Goal: Task Accomplishment & Management: Manage account settings

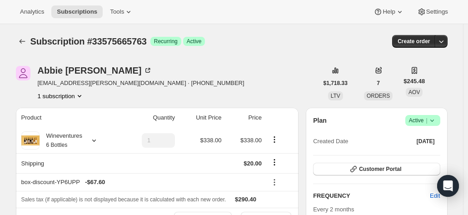
scroll to position [86, 0]
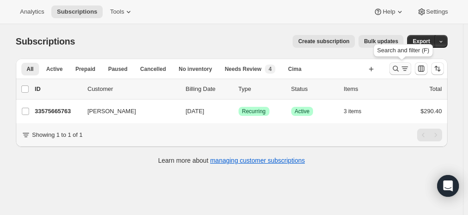
click at [400, 72] on icon "Search and filter results" at bounding box center [395, 68] width 9 height 9
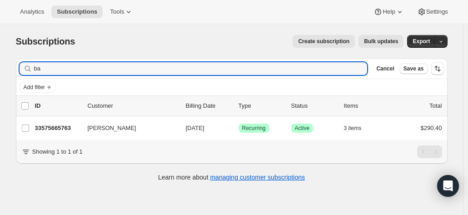
type input "b"
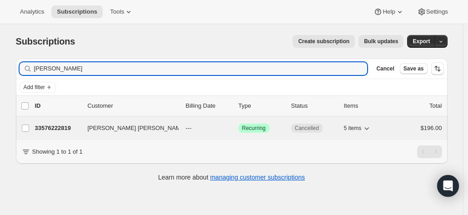
type input "myriah"
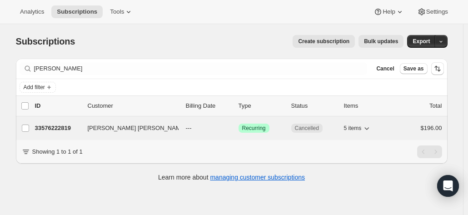
click at [48, 130] on p "33576222819" at bounding box center [57, 128] width 45 height 9
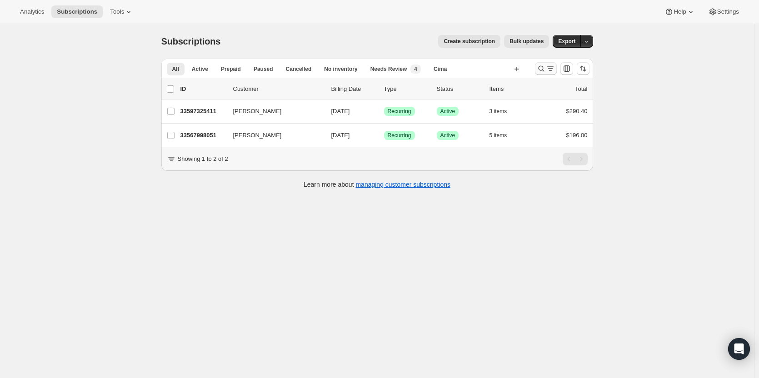
click at [554, 68] on icon "Search and filter results" at bounding box center [550, 68] width 9 height 9
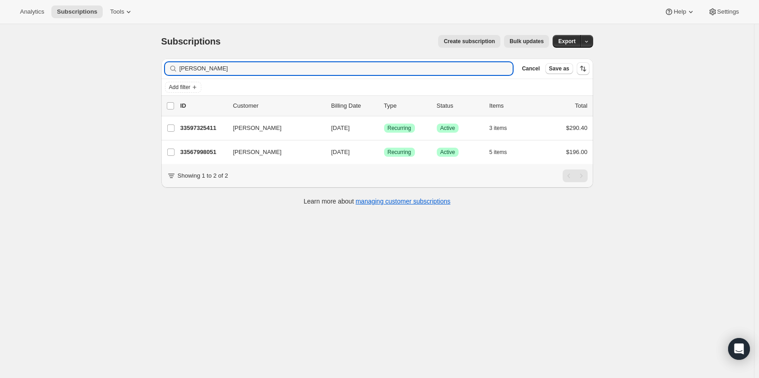
drag, startPoint x: 360, startPoint y: 66, endPoint x: 131, endPoint y: 73, distance: 229.1
click at [139, 73] on div "Subscriptions. This page is ready Subscriptions Create subscription Bulk update…" at bounding box center [377, 213] width 754 height 378
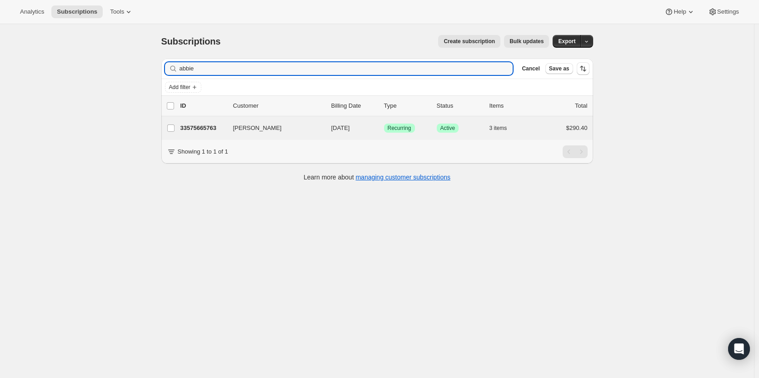
type input "abbie"
click at [202, 121] on div "[PERSON_NAME] 33575665763 [PERSON_NAME] [DATE] Success Recurring Success Active…" at bounding box center [377, 128] width 432 height 24
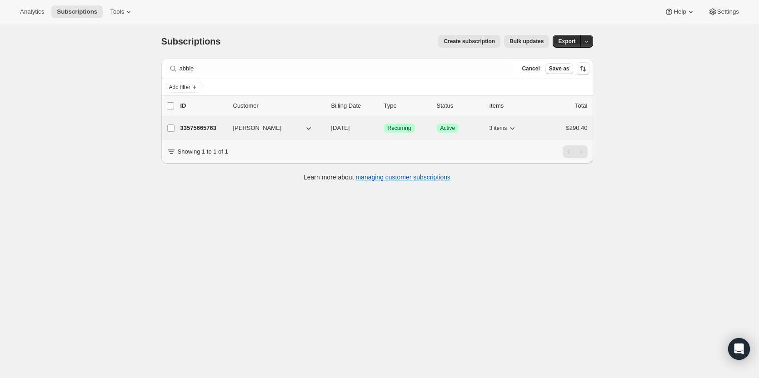
click at [199, 131] on p "33575665763" at bounding box center [202, 128] width 45 height 9
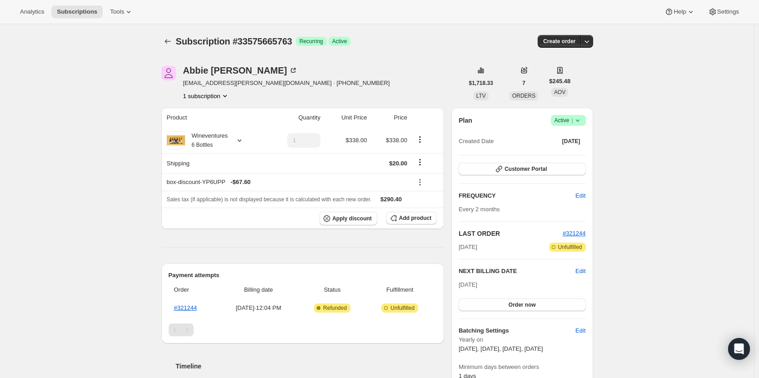
click at [581, 122] on icon at bounding box center [577, 120] width 9 height 9
click at [563, 155] on span "Cancel subscription" at bounding box center [570, 153] width 51 height 7
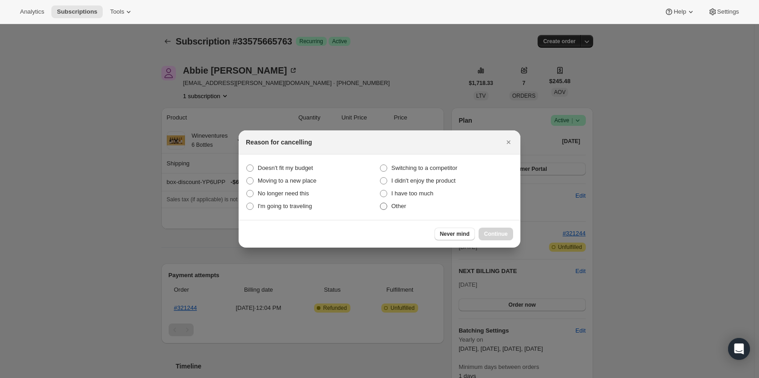
click at [404, 206] on span "Other" at bounding box center [398, 206] width 15 height 7
click at [380, 203] on input "Other" at bounding box center [380, 203] width 0 height 0
radio input "true"
click at [497, 234] on span "Continue" at bounding box center [496, 233] width 24 height 7
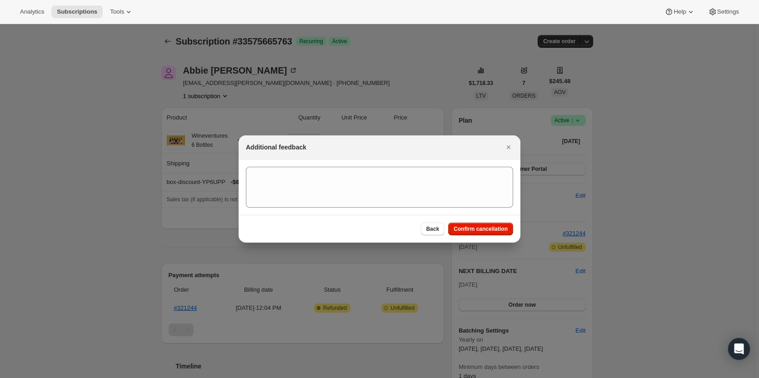
click at [494, 222] on div "Back Confirm cancellation" at bounding box center [380, 229] width 282 height 28
click at [483, 228] on span "Confirm cancellation" at bounding box center [480, 228] width 54 height 7
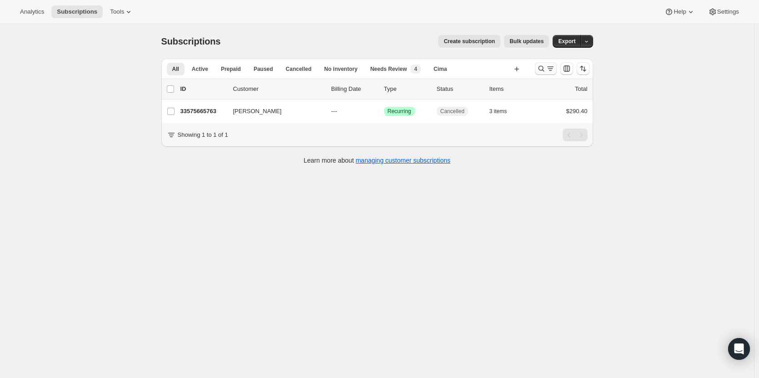
click at [541, 67] on icon "Search and filter results" at bounding box center [541, 69] width 6 height 6
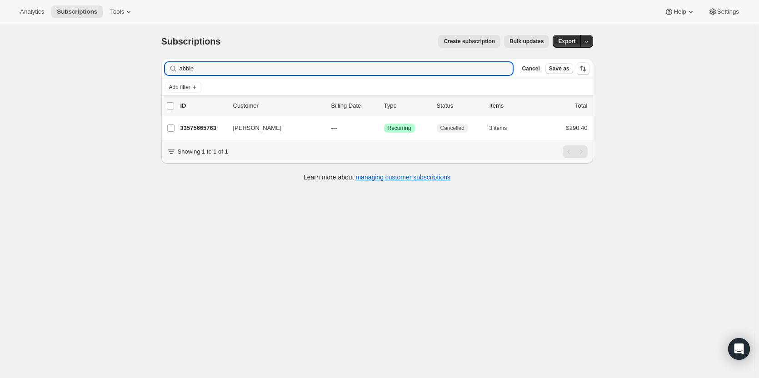
drag, startPoint x: 167, startPoint y: 81, endPoint x: 139, endPoint y: 84, distance: 27.9
click at [160, 82] on div "Filter subscribers abbie Clear Cancel Save as Add filter 0 selected Update next…" at bounding box center [373, 120] width 439 height 139
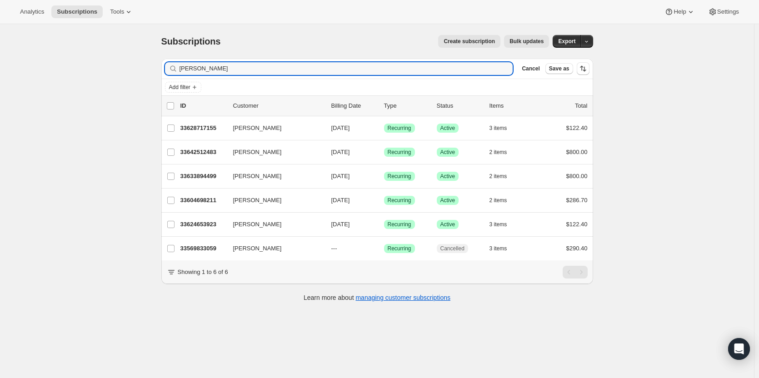
type input "[PERSON_NAME]"
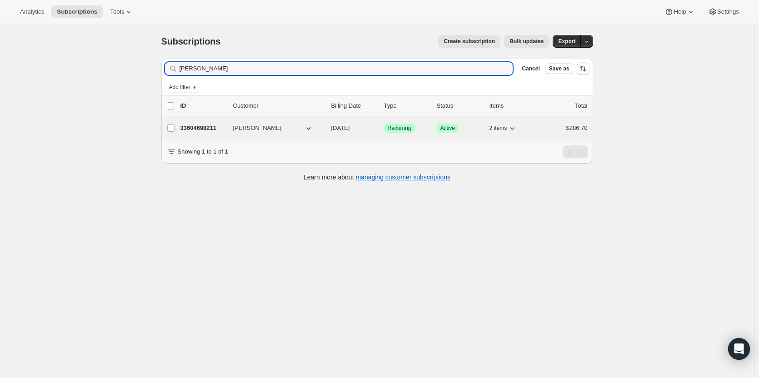
click at [194, 125] on p "33604698211" at bounding box center [202, 128] width 45 height 9
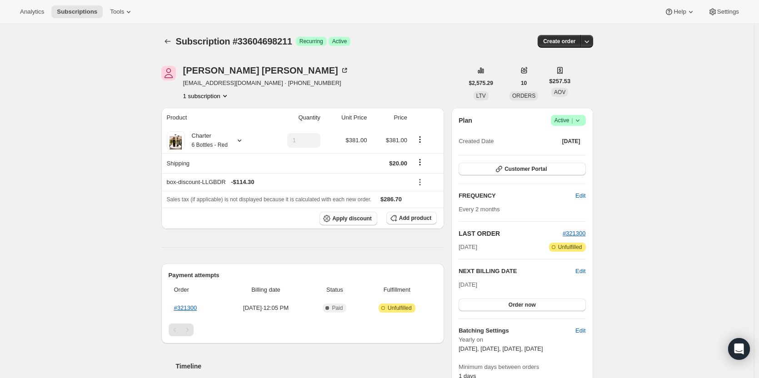
click at [582, 120] on icon at bounding box center [577, 120] width 9 height 9
click at [578, 153] on span "Cancel subscription" at bounding box center [570, 153] width 51 height 7
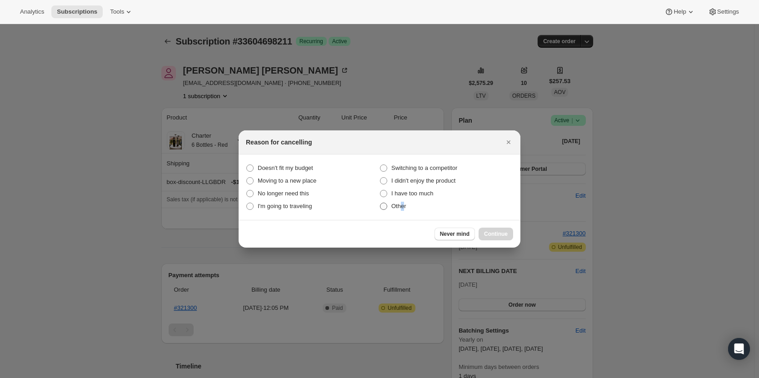
click at [401, 209] on span "Other" at bounding box center [398, 206] width 15 height 7
click at [401, 211] on label "Other" at bounding box center [446, 206] width 134 height 13
click at [380, 203] on input "Other" at bounding box center [380, 203] width 0 height 0
radio input "true"
click at [488, 230] on button "Continue" at bounding box center [495, 234] width 35 height 13
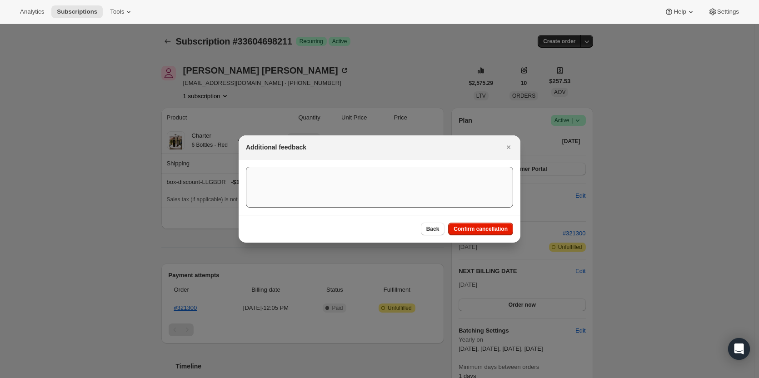
click at [474, 225] on button "Confirm cancellation" at bounding box center [480, 229] width 65 height 13
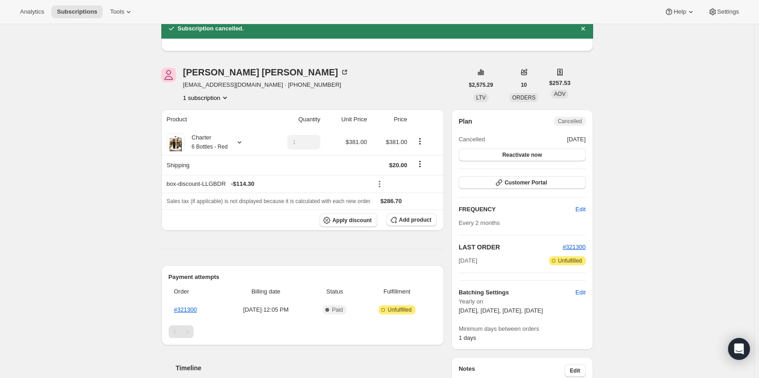
scroll to position [91, 0]
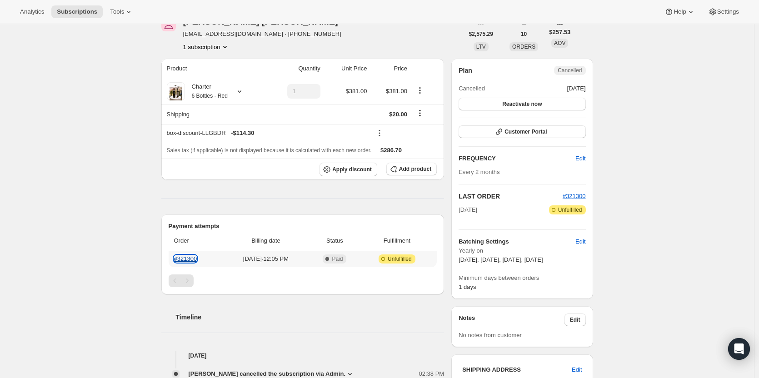
click at [186, 257] on link "#321300" at bounding box center [185, 258] width 23 height 7
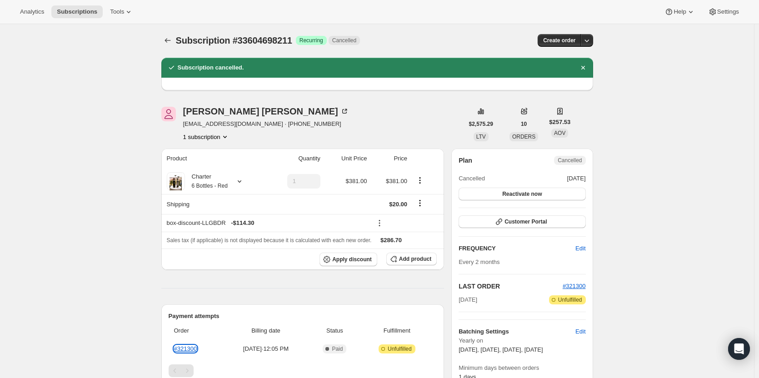
scroll to position [0, 0]
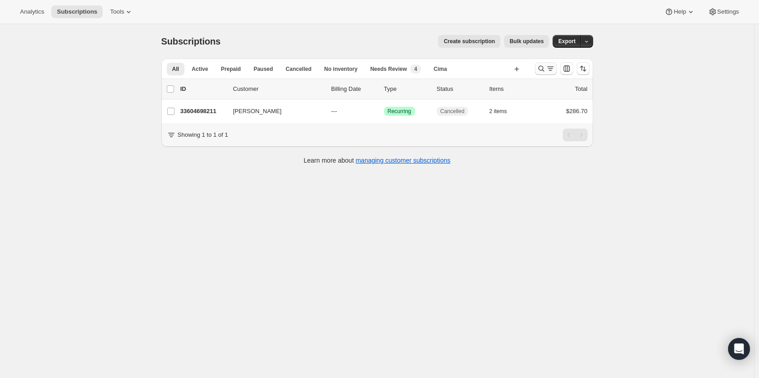
click at [544, 69] on icon "Search and filter results" at bounding box center [541, 68] width 9 height 9
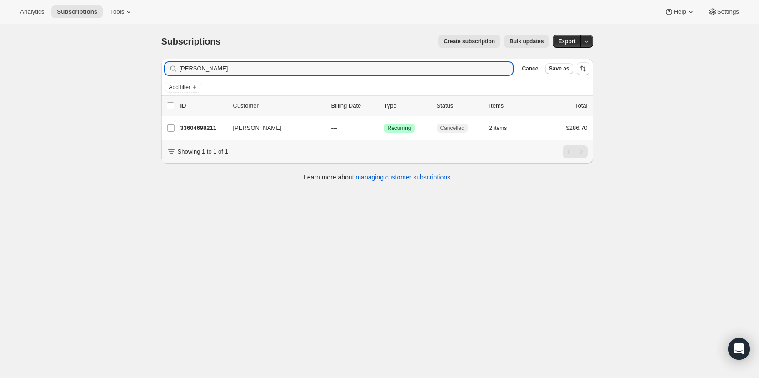
drag, startPoint x: 222, startPoint y: 70, endPoint x: 112, endPoint y: 70, distance: 110.0
click at [113, 70] on div "Subscriptions. This page is ready Subscriptions Create subscription Bulk update…" at bounding box center [377, 213] width 754 height 378
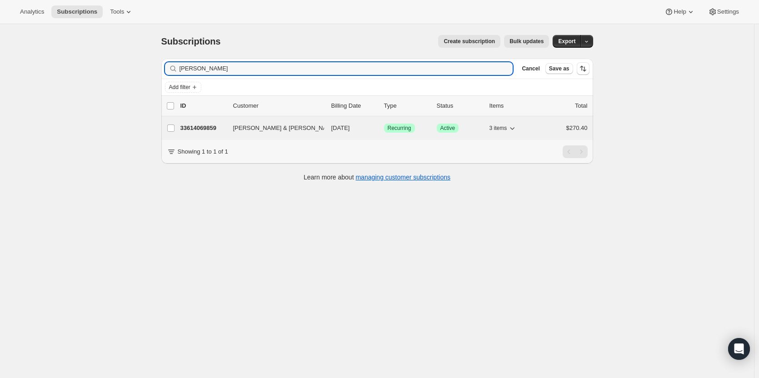
type input "[PERSON_NAME]"
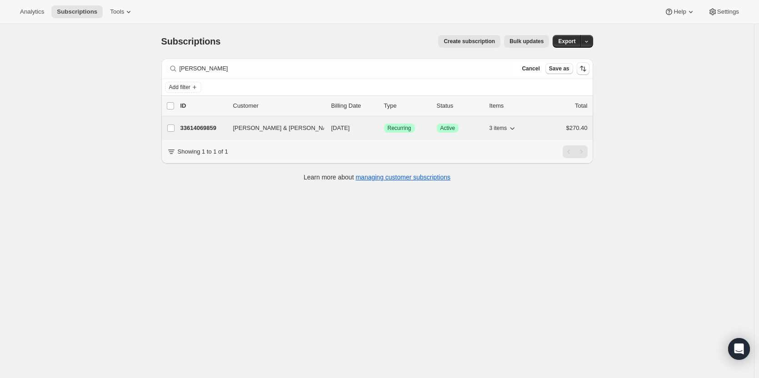
click at [188, 126] on p "33614069859" at bounding box center [202, 128] width 45 height 9
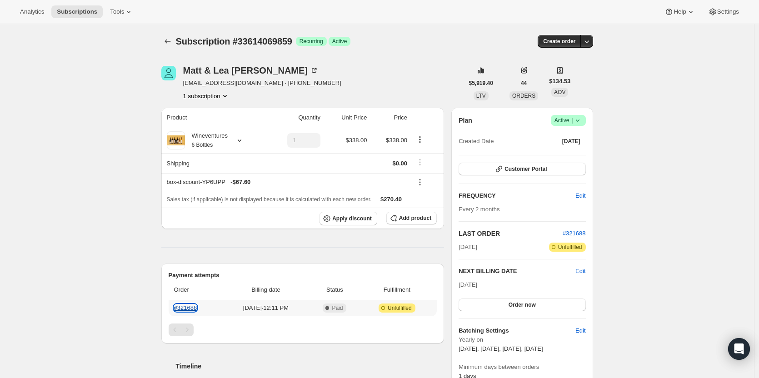
click at [182, 307] on link "#321688" at bounding box center [185, 307] width 23 height 7
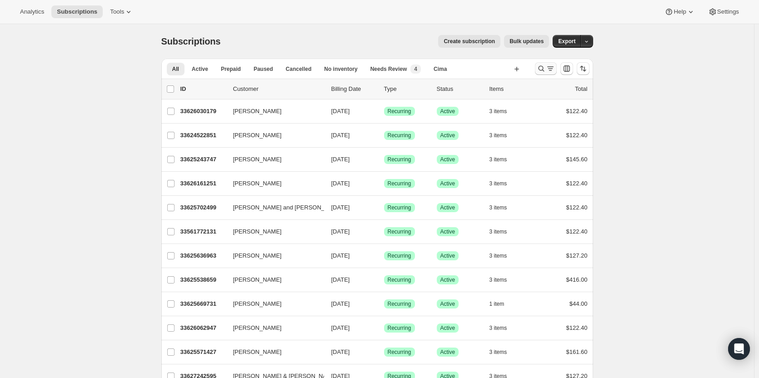
click at [542, 66] on icon "Search and filter results" at bounding box center [541, 68] width 9 height 9
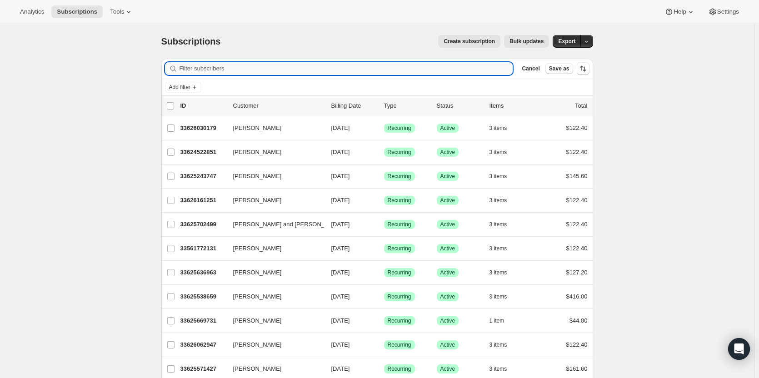
drag, startPoint x: 315, startPoint y: 70, endPoint x: 282, endPoint y: 66, distance: 33.9
click at [282, 66] on input "Filter subscribers" at bounding box center [346, 68] width 334 height 13
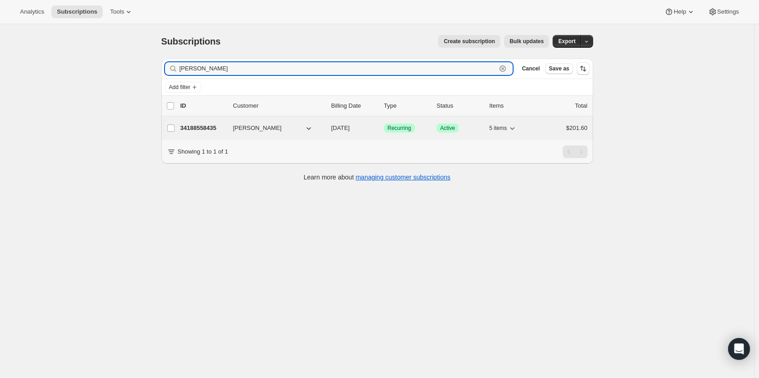
type input "susan towns"
click at [203, 130] on p "34188558435" at bounding box center [202, 128] width 45 height 9
